Goal: Task Accomplishment & Management: Complete application form

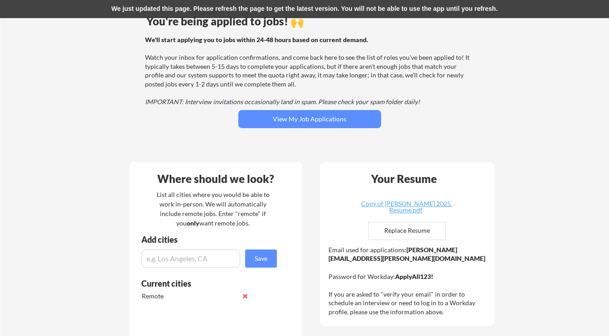
scroll to position [70, 0]
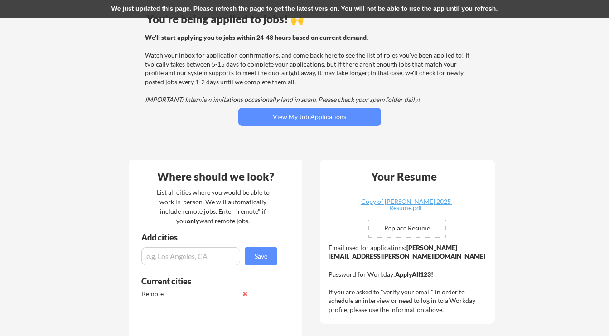
click at [409, 226] on input "file" at bounding box center [407, 228] width 77 height 17
type input "C:\fakepath\Daniel Scanland Resume (1).pdf"
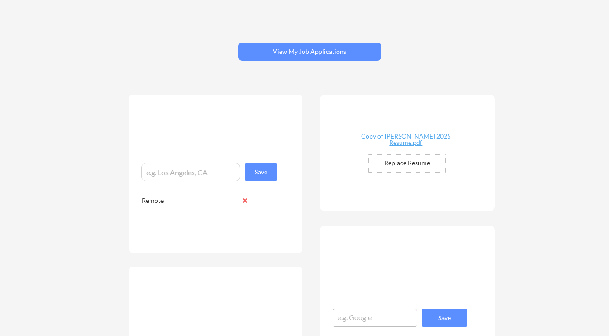
scroll to position [110, 0]
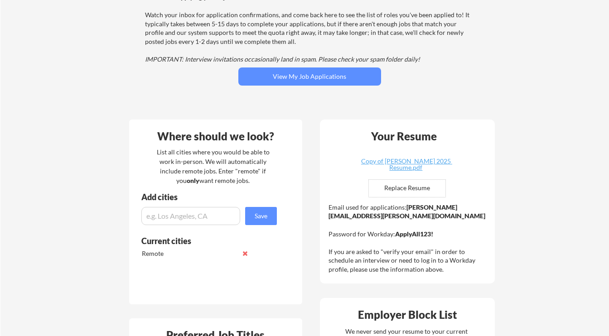
click at [417, 189] on input "file" at bounding box center [407, 188] width 77 height 17
type input "C:\fakepath\Daniel Scanland Resume (1).pdf"
click at [402, 192] on input "file" at bounding box center [407, 188] width 77 height 17
type input "C:\fakepath\Daniel Scanland Resume Copy.pdf"
click at [408, 190] on input "file" at bounding box center [407, 188] width 77 height 17
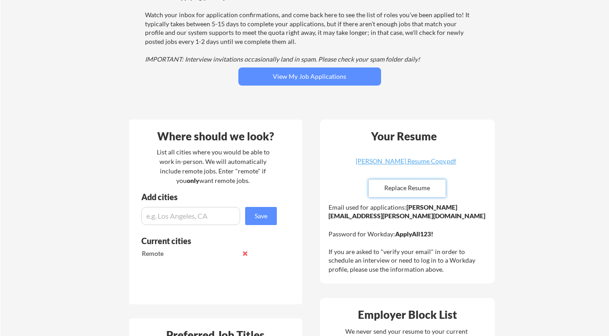
click at [409, 184] on input "file" at bounding box center [407, 188] width 77 height 17
type input "C:\fakepath\Daniel Scanland Resume Copy.pdf"
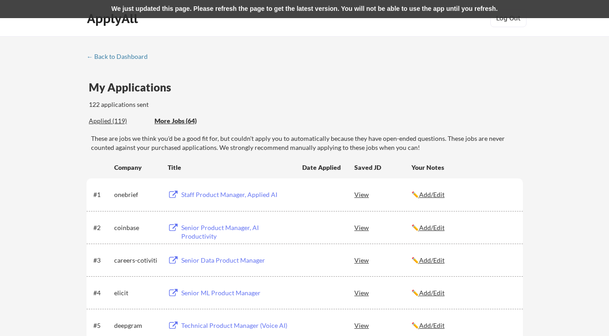
scroll to position [2182, 0]
